Goal: Task Accomplishment & Management: Manage account settings

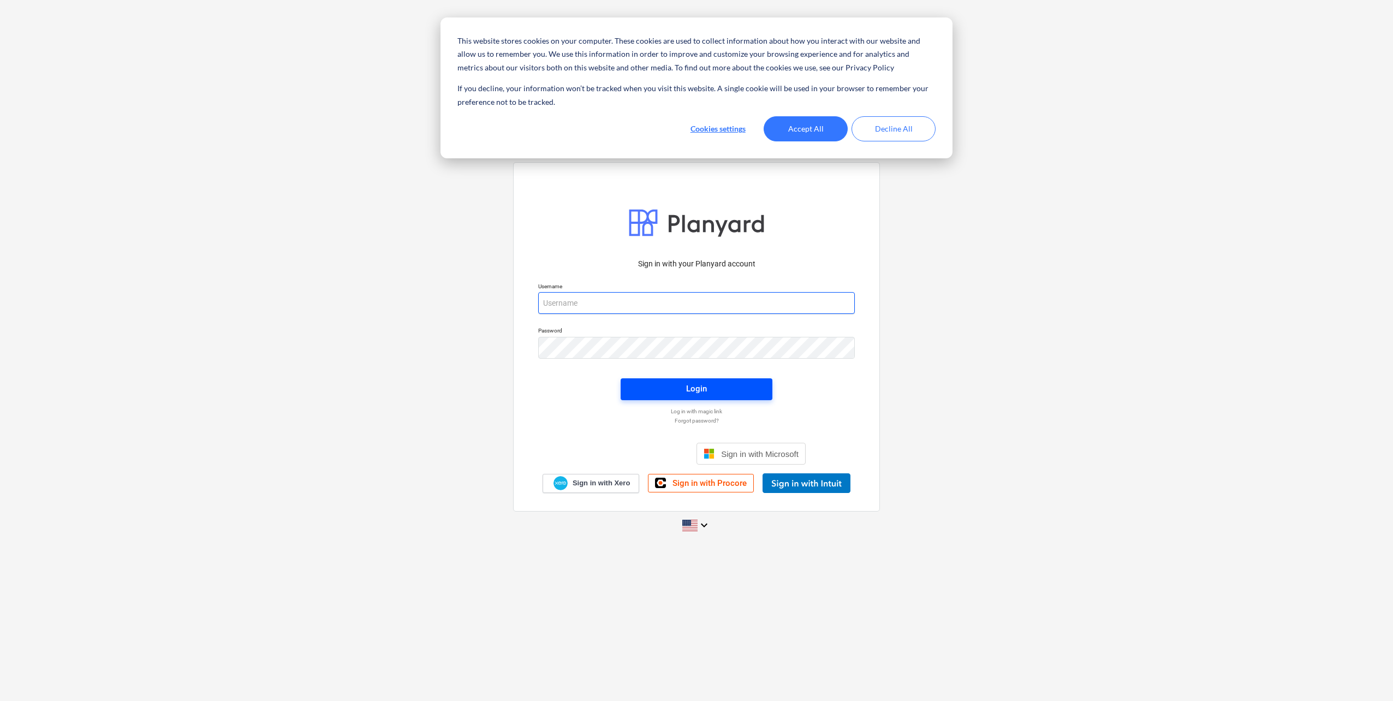
type input "[EMAIL_ADDRESS][DOMAIN_NAME]"
click at [739, 393] on span "Login" at bounding box center [697, 389] width 126 height 14
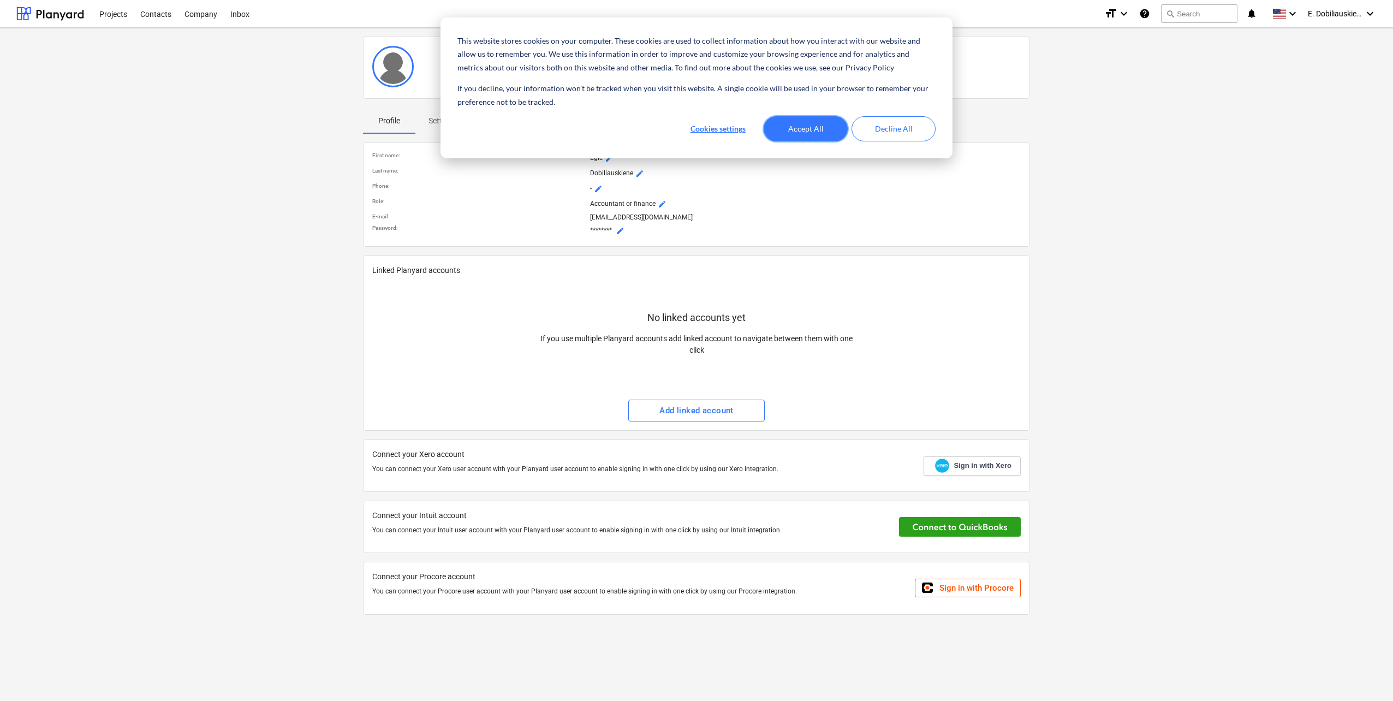
click at [803, 131] on button "Accept All" at bounding box center [806, 128] width 84 height 25
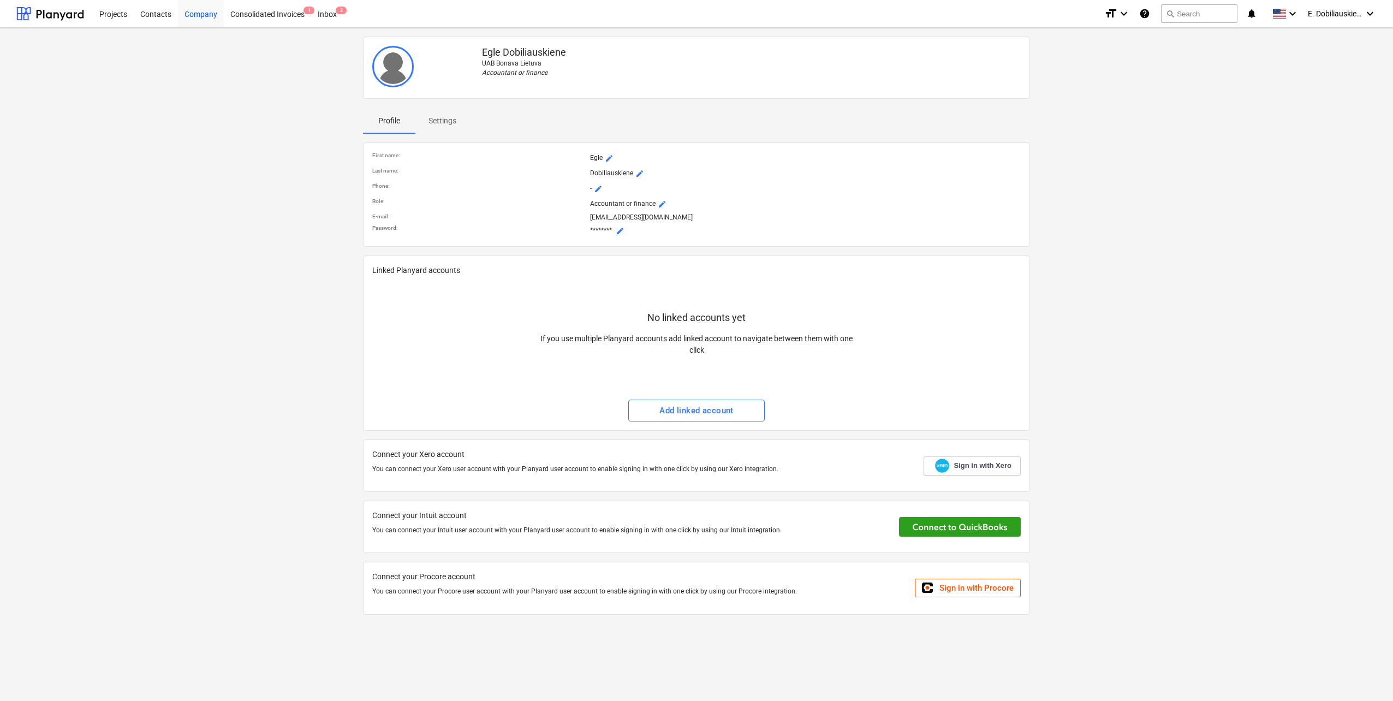
click at [194, 11] on div "Company" at bounding box center [201, 13] width 46 height 28
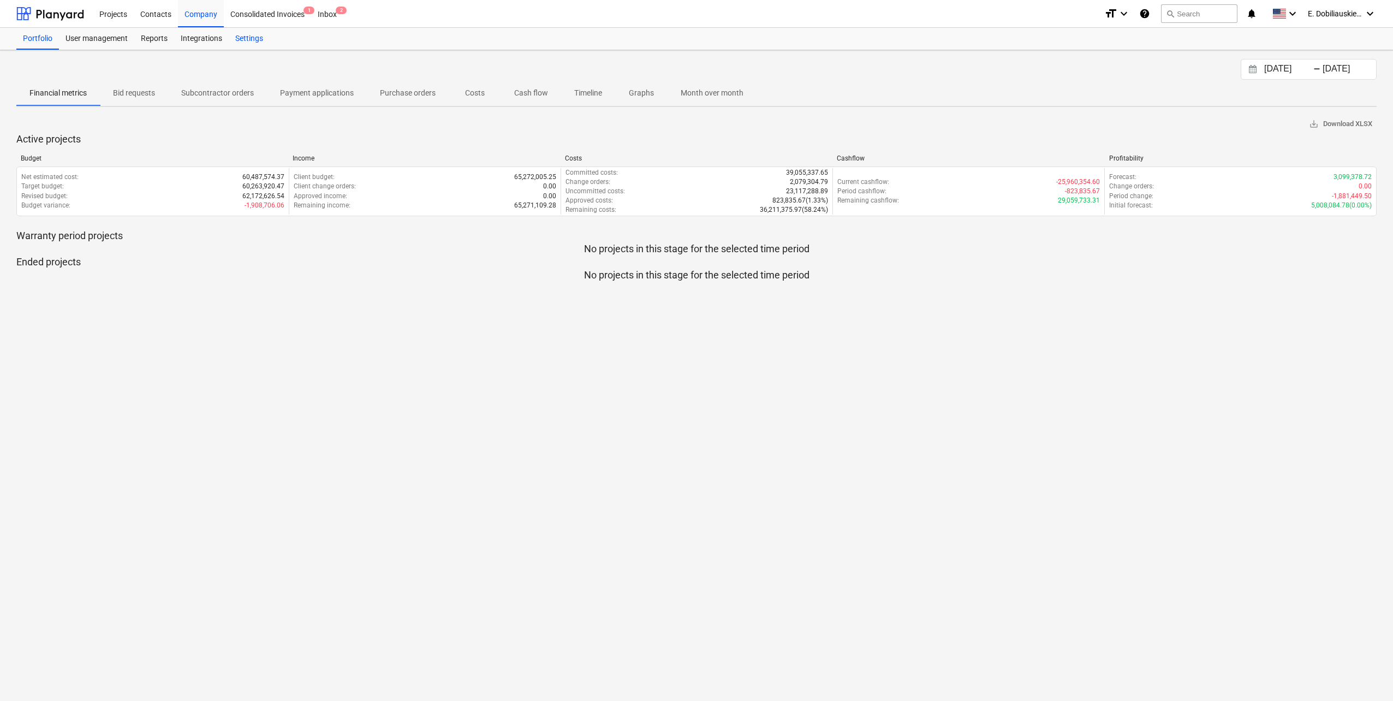
click at [250, 41] on div "Settings" at bounding box center [249, 39] width 41 height 22
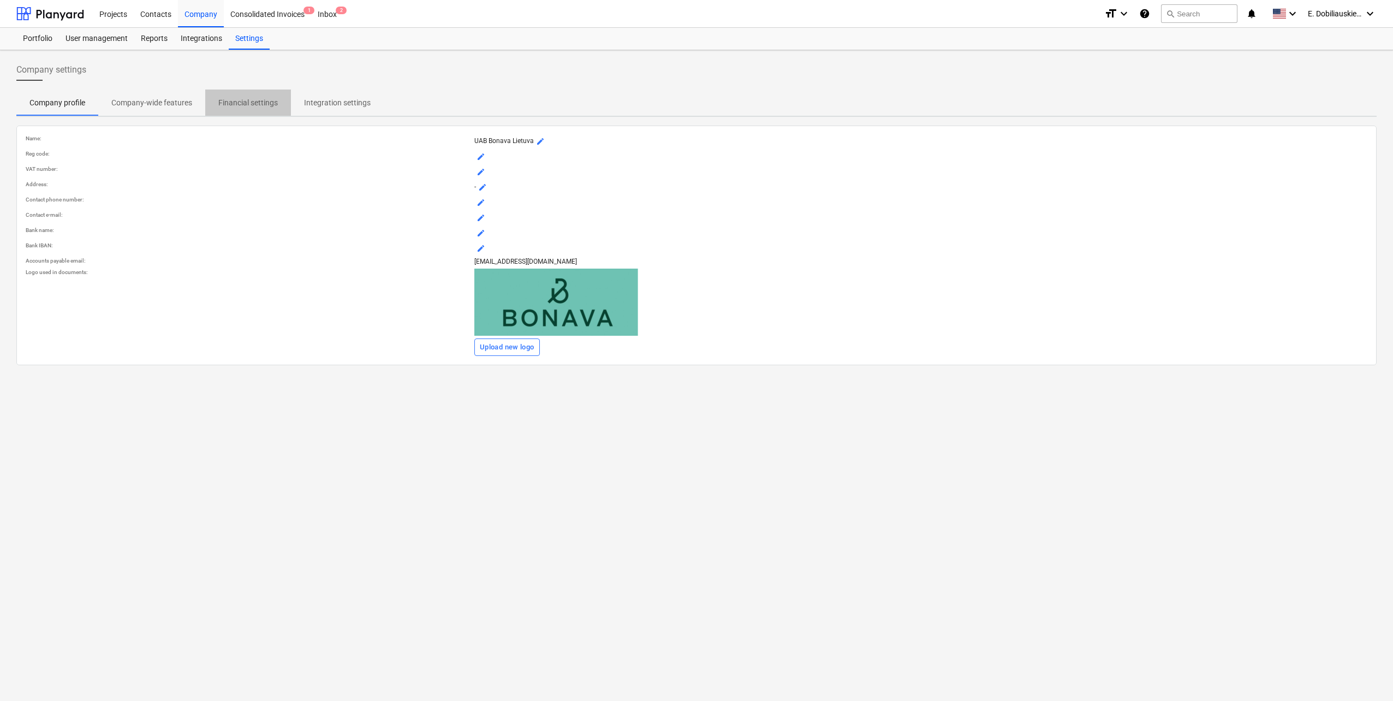
click at [218, 105] on p "Financial settings" at bounding box center [247, 102] width 59 height 11
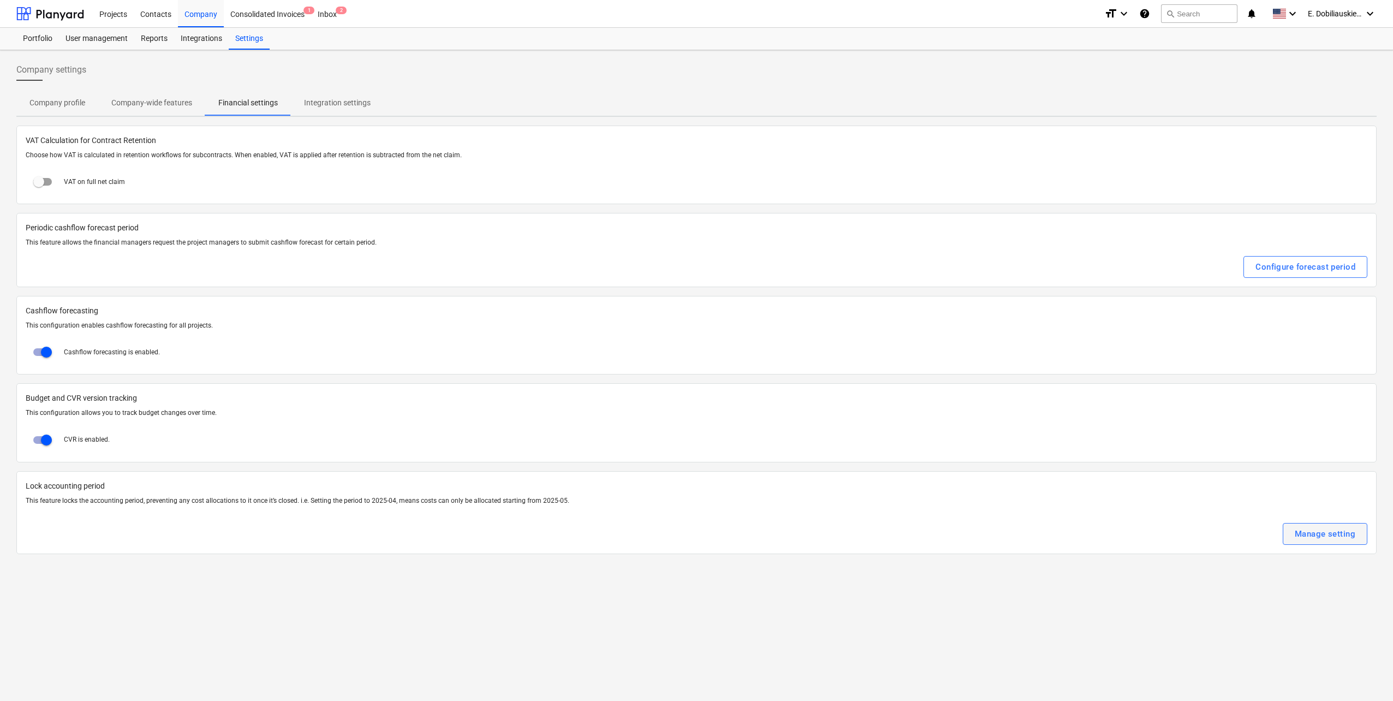
click at [1350, 527] on div "Manage setting" at bounding box center [1325, 534] width 61 height 14
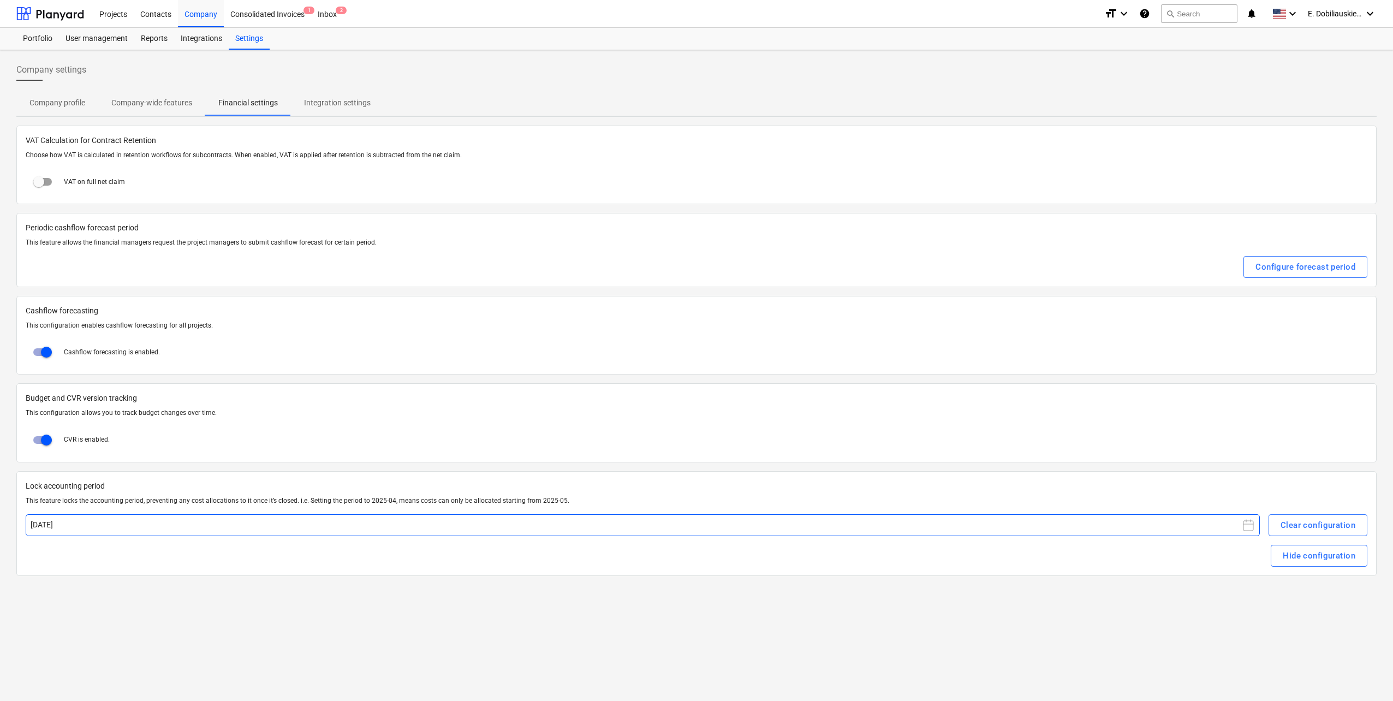
click at [1228, 522] on button "[DATE]" at bounding box center [643, 525] width 1234 height 22
click at [140, 670] on button "Sep" at bounding box center [156, 672] width 33 height 27
